Goal: Transaction & Acquisition: Purchase product/service

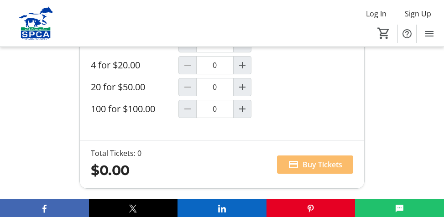
scroll to position [977, 0]
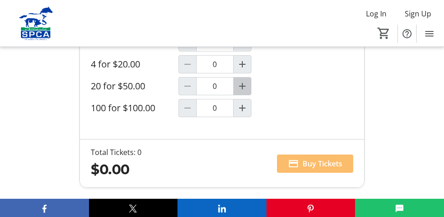
click at [249, 78] on span "Increment by one" at bounding box center [242, 86] width 17 height 17
type input "1"
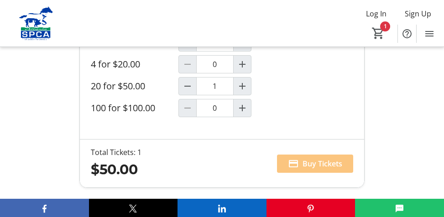
click at [306, 153] on span at bounding box center [315, 164] width 76 height 22
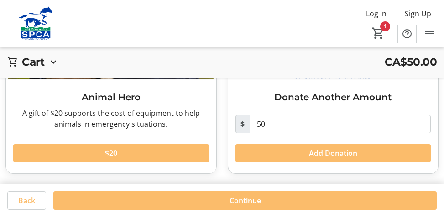
scroll to position [372, 0]
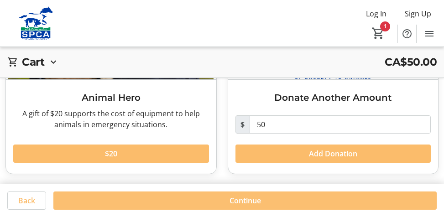
click at [248, 200] on span "Continue" at bounding box center [245, 200] width 31 height 11
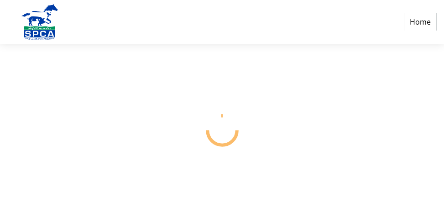
select select "CA"
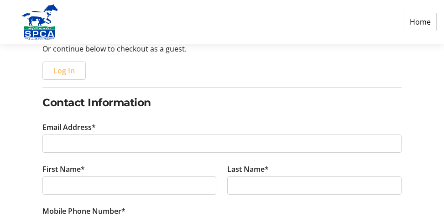
scroll to position [114, 0]
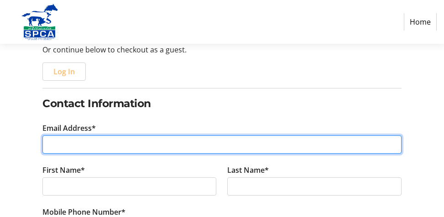
type input "t"
type input "[EMAIL_ADDRESS][DOMAIN_NAME]"
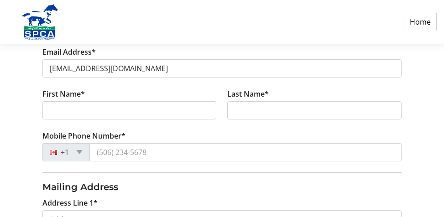
scroll to position [192, 0]
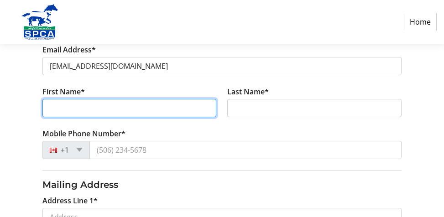
type input "r"
type input "[PERSON_NAME]"
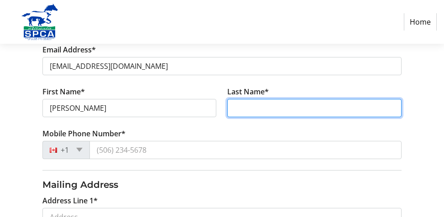
type input "Auktor"
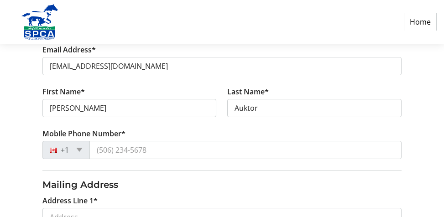
click at [102, 108] on input "[PERSON_NAME]" at bounding box center [129, 108] width 174 height 18
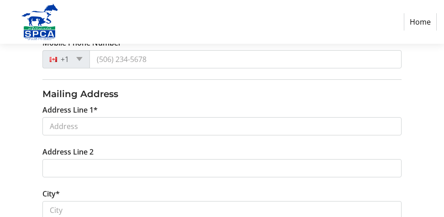
scroll to position [303, 0]
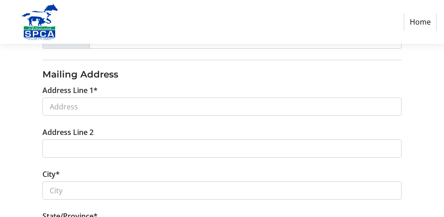
type input "[PERSON_NAME] A"
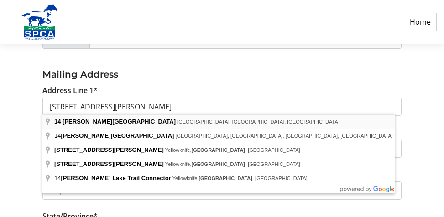
type input "[STREET_ADDRESS][PERSON_NAME]"
type input "[GEOGRAPHIC_DATA]"
select select "AB"
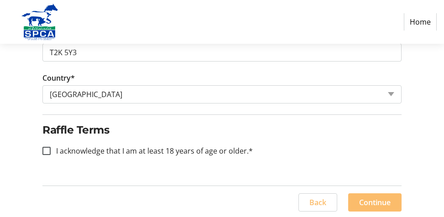
scroll to position [524, 0]
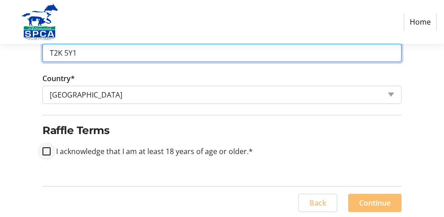
type input "T2K 5Y1"
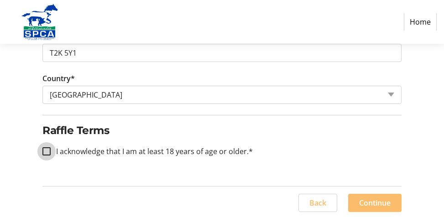
click at [47, 148] on input "I acknowledge that I am at least 18 years of age or older.*" at bounding box center [46, 151] width 8 height 8
checkbox input "true"
click at [368, 201] on span "Continue" at bounding box center [374, 203] width 31 height 11
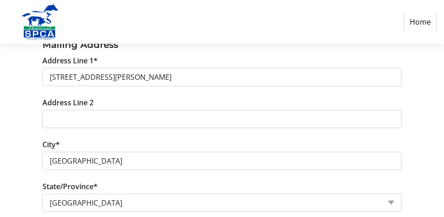
scroll to position [331, 0]
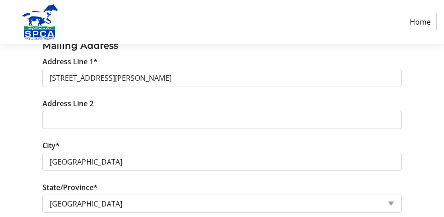
type input "[PHONE_NUMBER]"
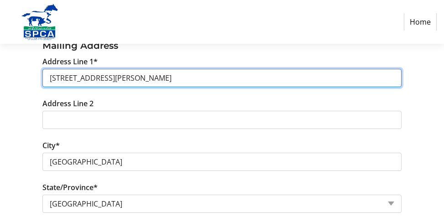
click at [121, 77] on input "[STREET_ADDRESS][PERSON_NAME]" at bounding box center [221, 78] width 359 height 18
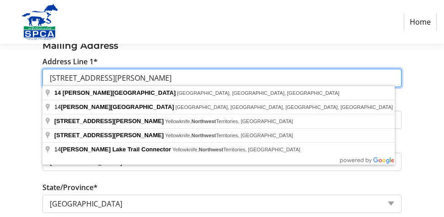
click at [137, 74] on input "[STREET_ADDRESS][PERSON_NAME]" at bounding box center [221, 78] width 359 height 18
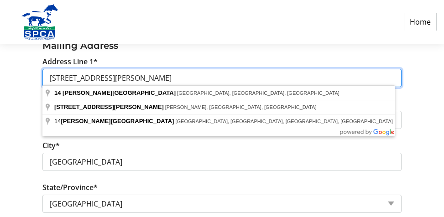
scroll to position [348, 0]
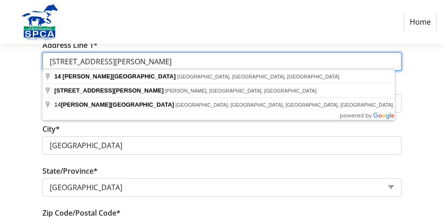
type input "[STREET_ADDRESS][PERSON_NAME]"
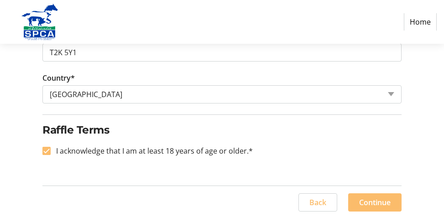
scroll to position [524, 0]
click at [373, 204] on span "Continue" at bounding box center [374, 203] width 31 height 11
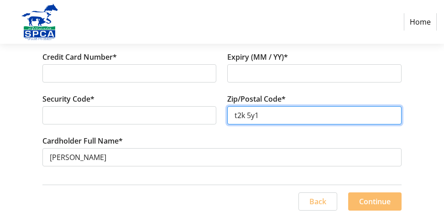
scroll to position [138, 0]
type input "t2k 5y1"
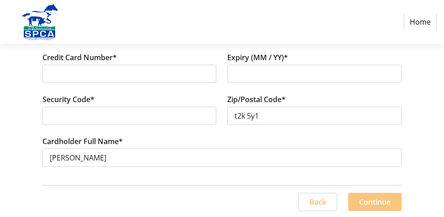
click at [364, 197] on span "Continue" at bounding box center [374, 202] width 31 height 11
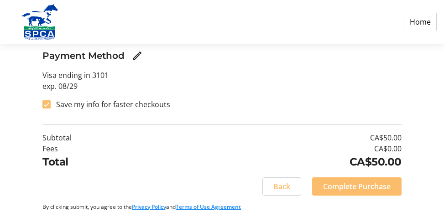
scroll to position [193, 0]
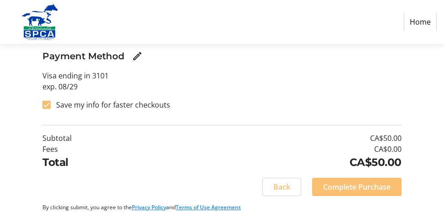
click at [326, 182] on span "Complete Purchase" at bounding box center [357, 187] width 68 height 11
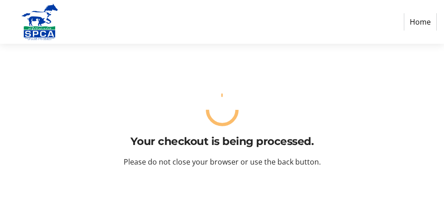
scroll to position [0, 0]
